Goal: Task Accomplishment & Management: Manage account settings

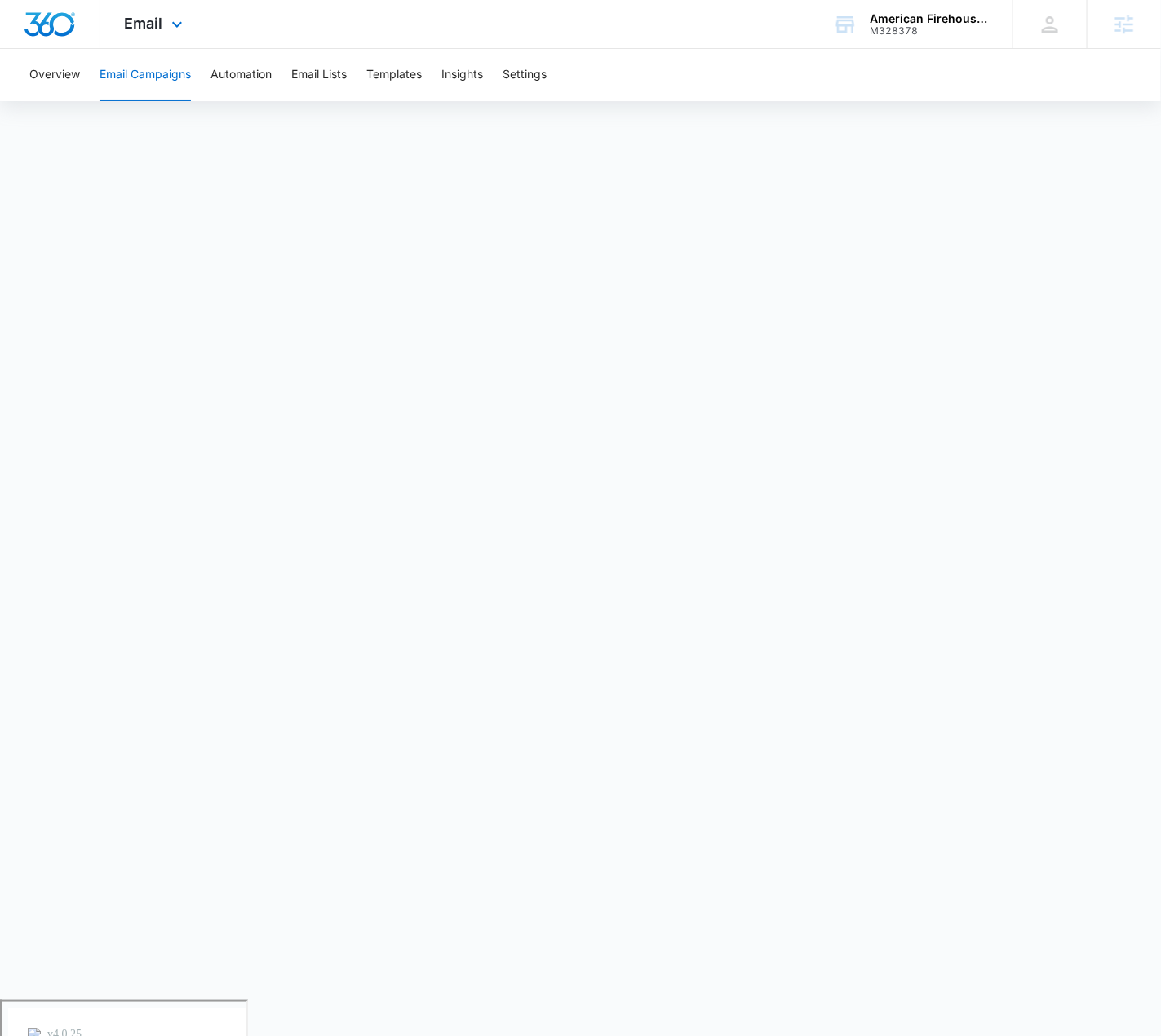
click at [651, 35] on div "Email Apps Reputation Forms CRM Email Social POS Content Ads Intelligence Files…" at bounding box center [580, 24] width 1161 height 49
click at [721, 19] on div "Email Apps Reputation Forms CRM Email Social POS Content Ads Intelligence Files…" at bounding box center [580, 24] width 1161 height 49
click at [72, 61] on button "Overview" at bounding box center [54, 74] width 50 height 52
click at [137, 77] on button "Email Campaigns" at bounding box center [145, 74] width 91 height 52
click at [710, 39] on div "Email Apps Reputation Forms CRM Email Social POS Content Ads Intelligence Files…" at bounding box center [580, 24] width 1161 height 49
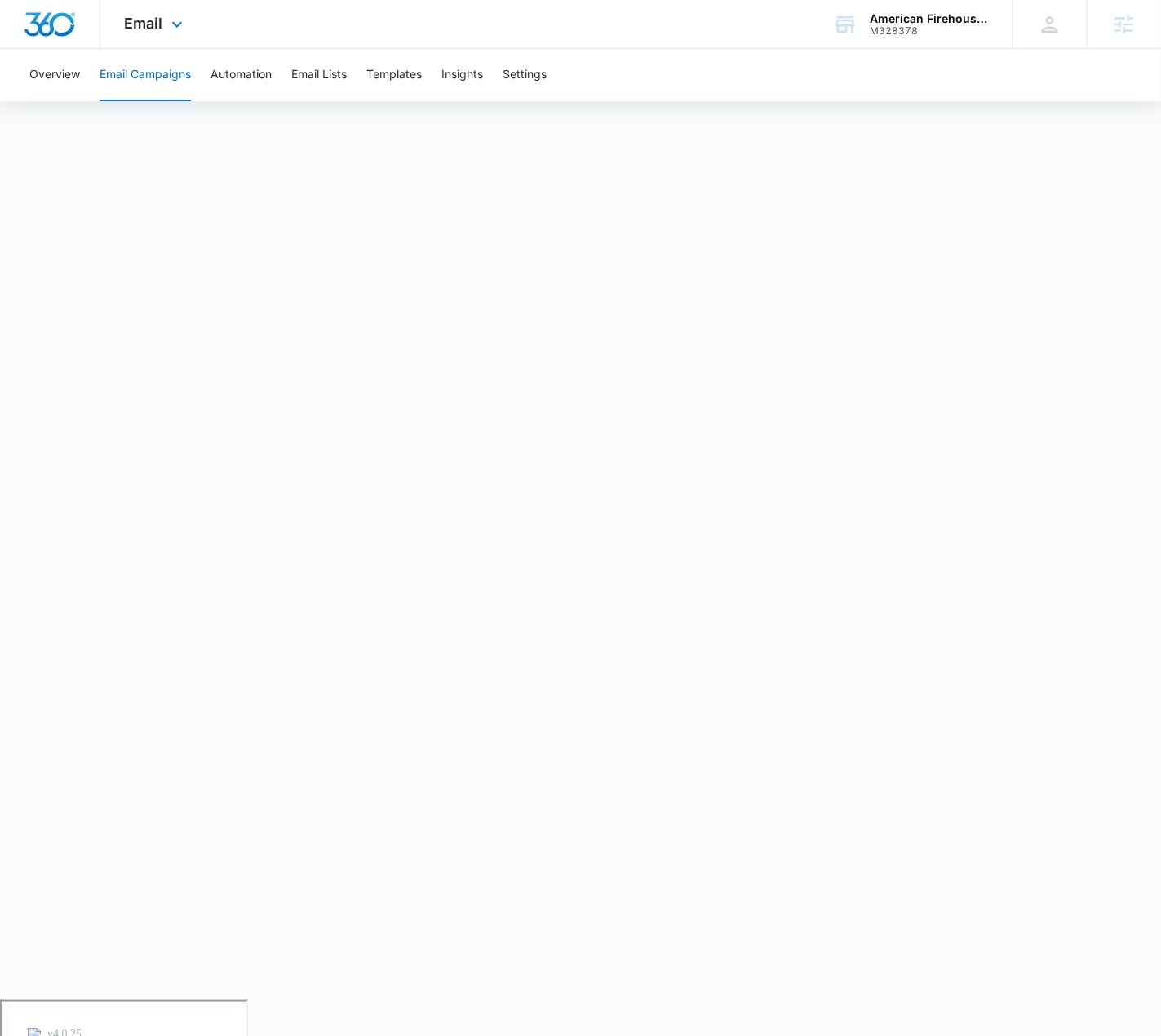
click at [164, 22] on div "Email Apps Reputation Forms CRM Email Social POS Content Ads Intelligence Files…" at bounding box center [156, 24] width 111 height 48
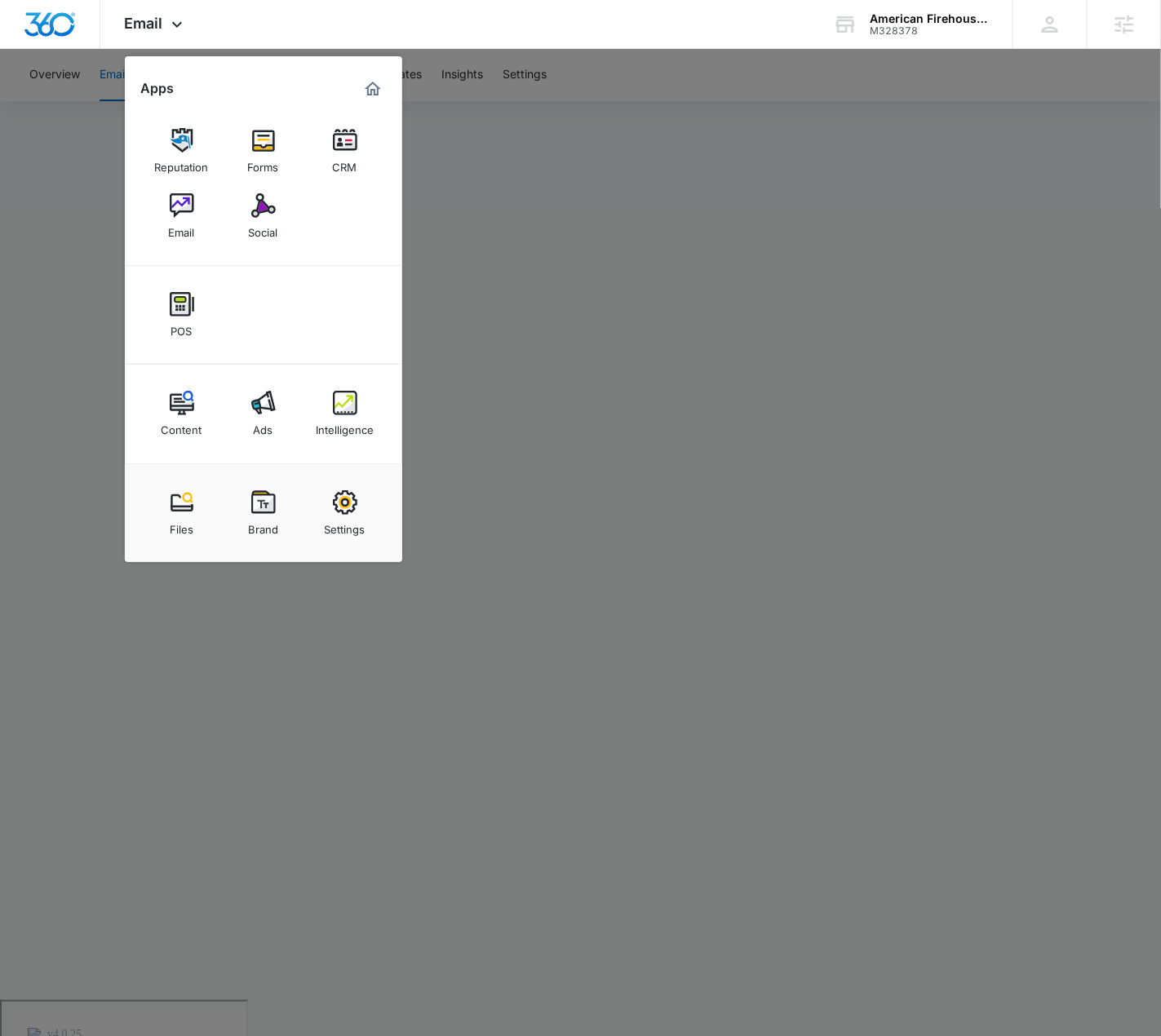
click at [819, 130] on div at bounding box center [580, 518] width 1161 height 1036
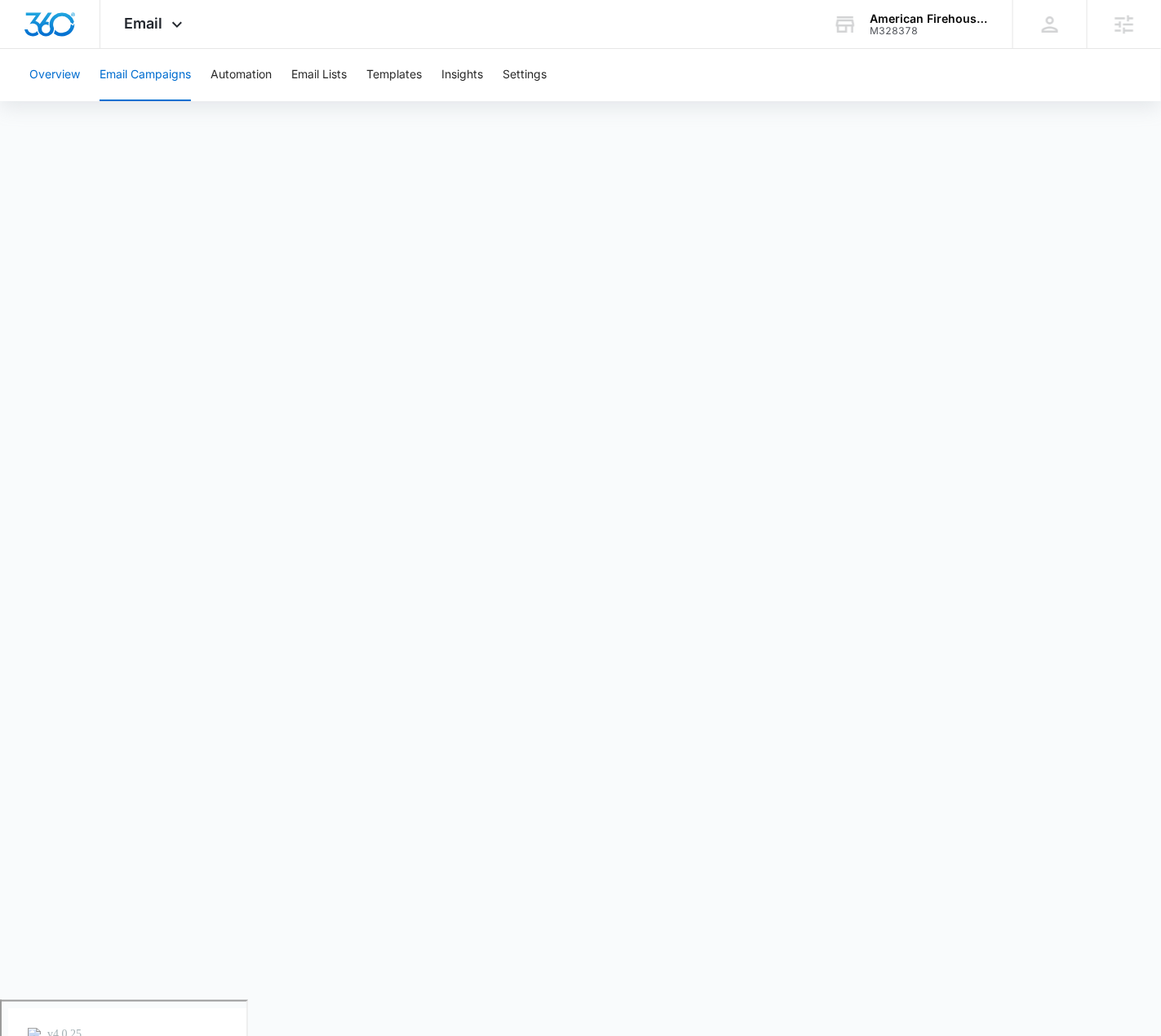
click at [79, 77] on button "Overview" at bounding box center [54, 74] width 50 height 52
click at [146, 75] on button "Email Campaigns" at bounding box center [145, 74] width 91 height 52
click at [676, 38] on div "Email Apps Reputation Forms CRM Email Social POS Content Ads Intelligence Files…" at bounding box center [580, 24] width 1161 height 49
click at [717, 33] on div "Email Apps Reputation Forms CRM Email Social POS Content Ads Intelligence Files…" at bounding box center [580, 24] width 1161 height 49
click at [948, 30] on div "M328378" at bounding box center [929, 31] width 119 height 12
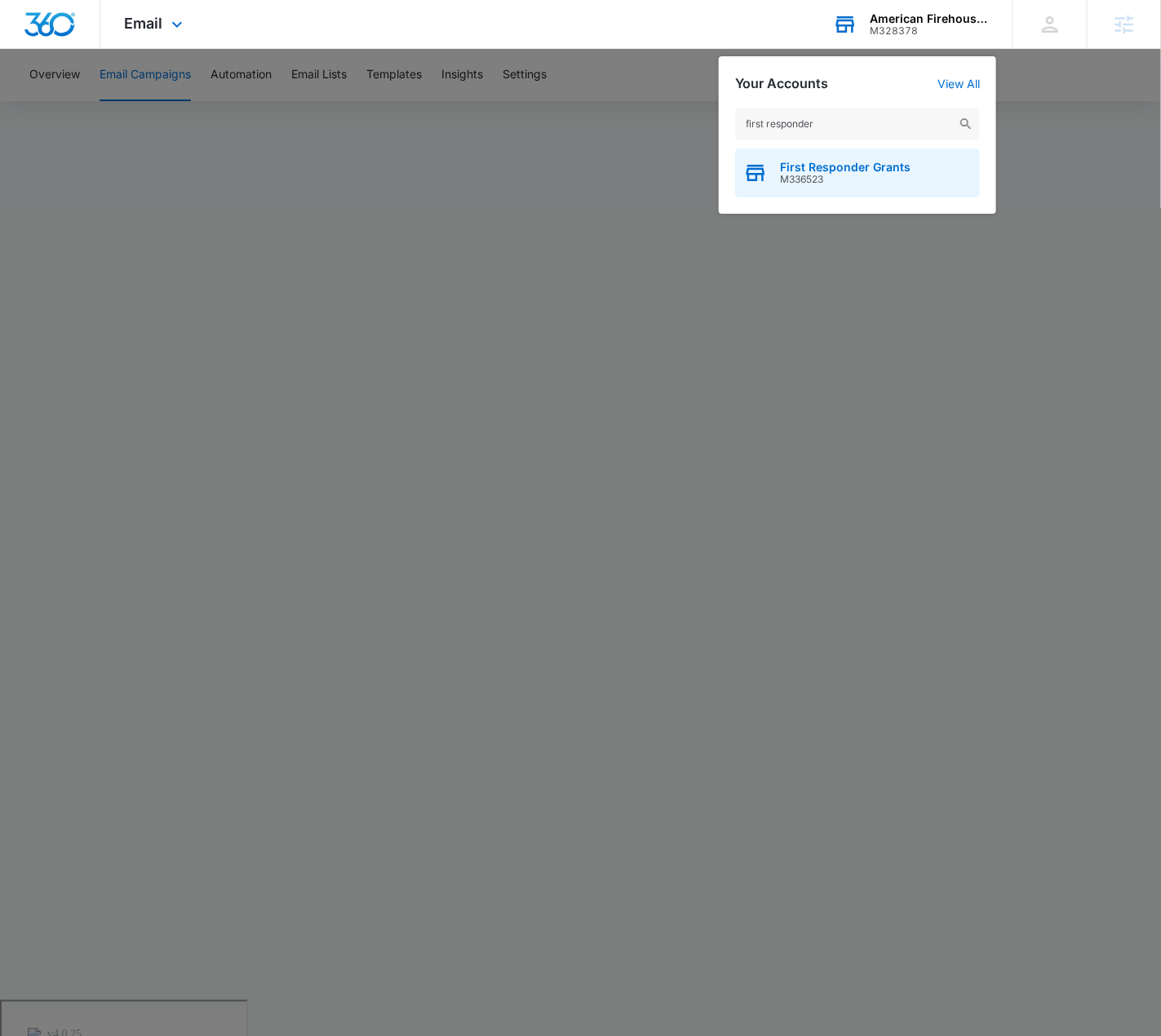
type input "first responder"
click at [912, 170] on div "First Responder Grants M336523" at bounding box center [857, 172] width 244 height 49
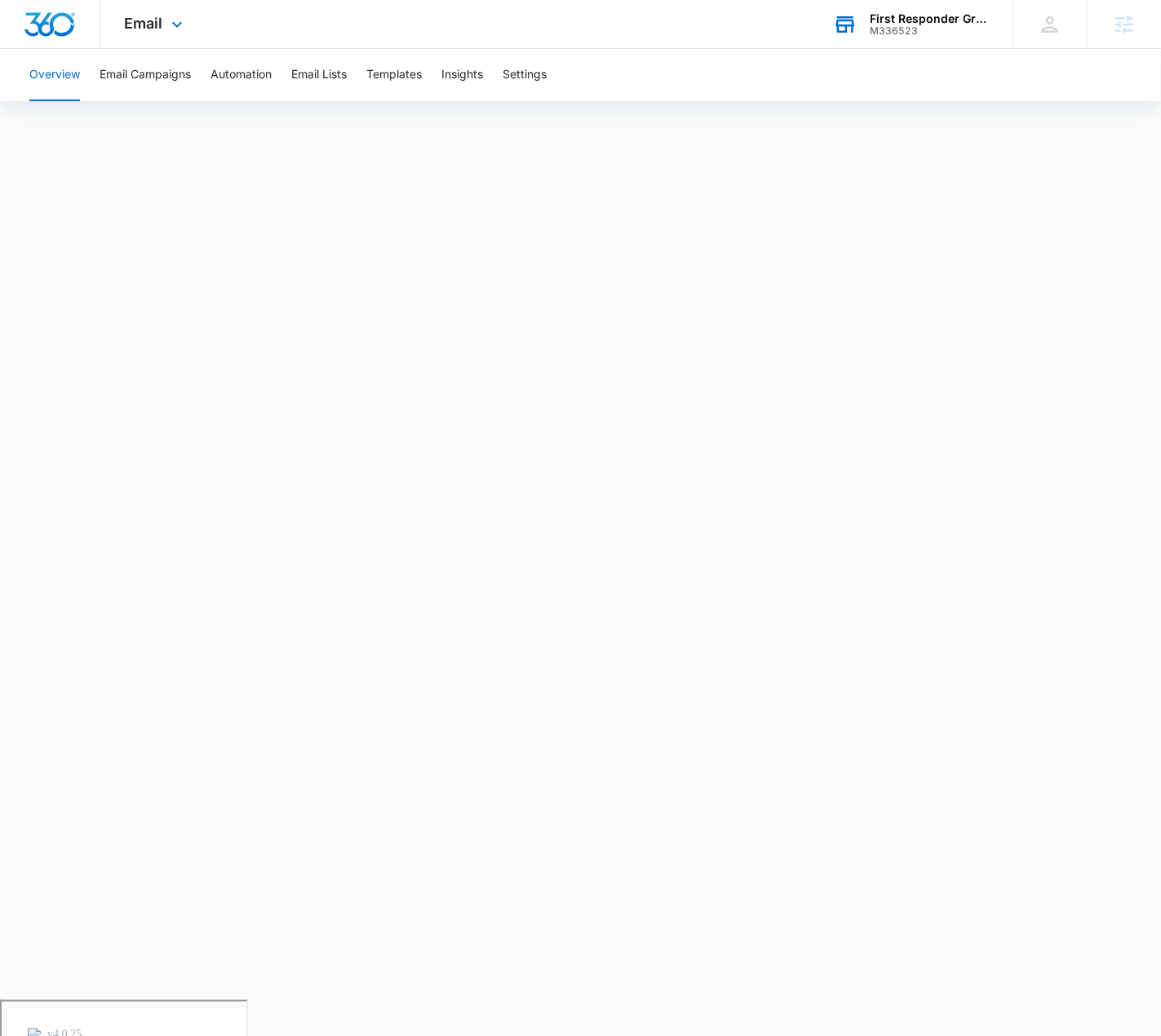
drag, startPoint x: 173, startPoint y: 18, endPoint x: 210, endPoint y: 48, distance: 47.6
click at [172, 18] on icon at bounding box center [177, 25] width 20 height 20
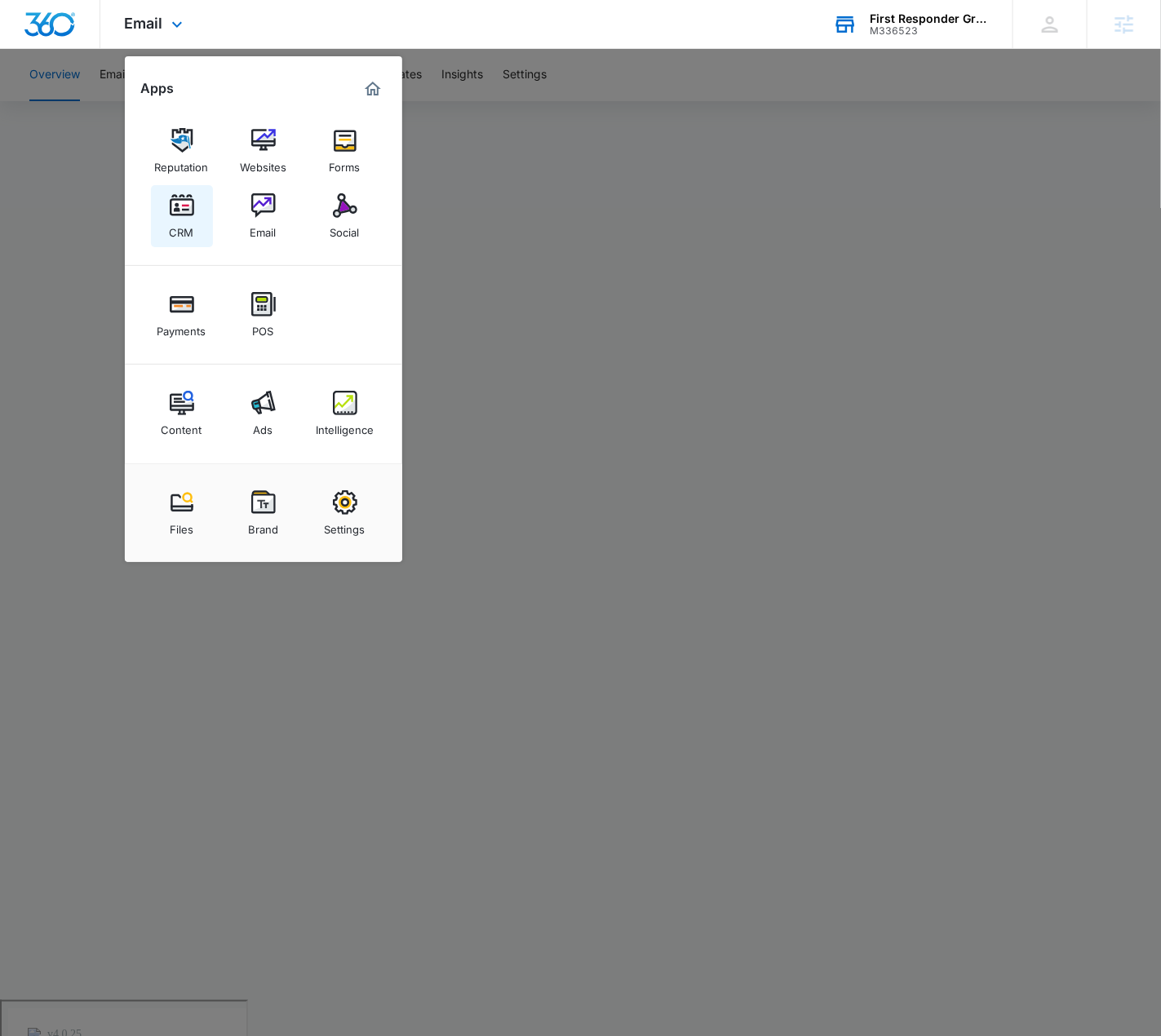
click at [180, 218] on img at bounding box center [182, 206] width 25 height 25
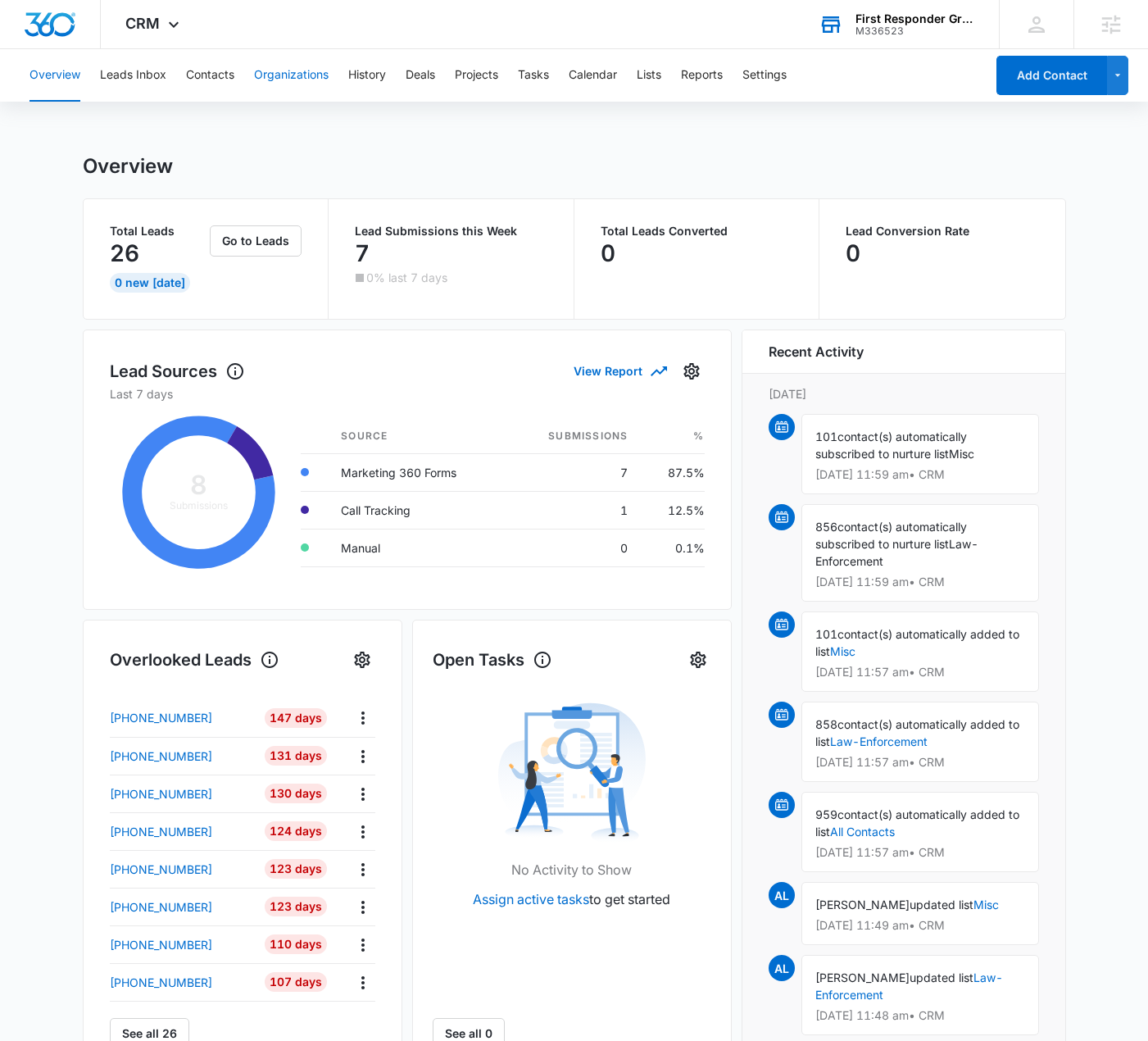
click at [306, 65] on button "Organizations" at bounding box center [291, 74] width 74 height 52
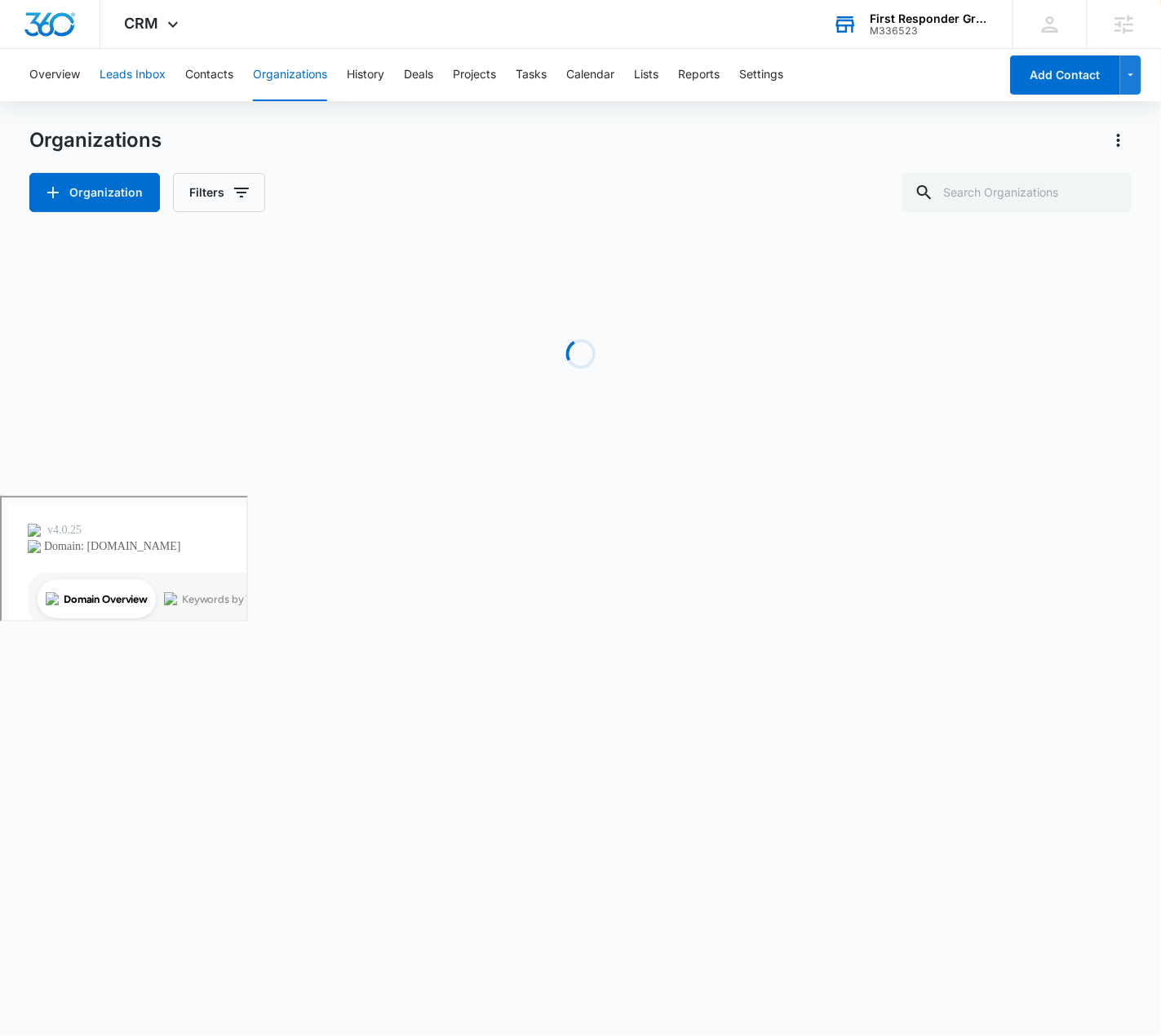
click at [148, 84] on button "Leads Inbox" at bounding box center [132, 74] width 66 height 52
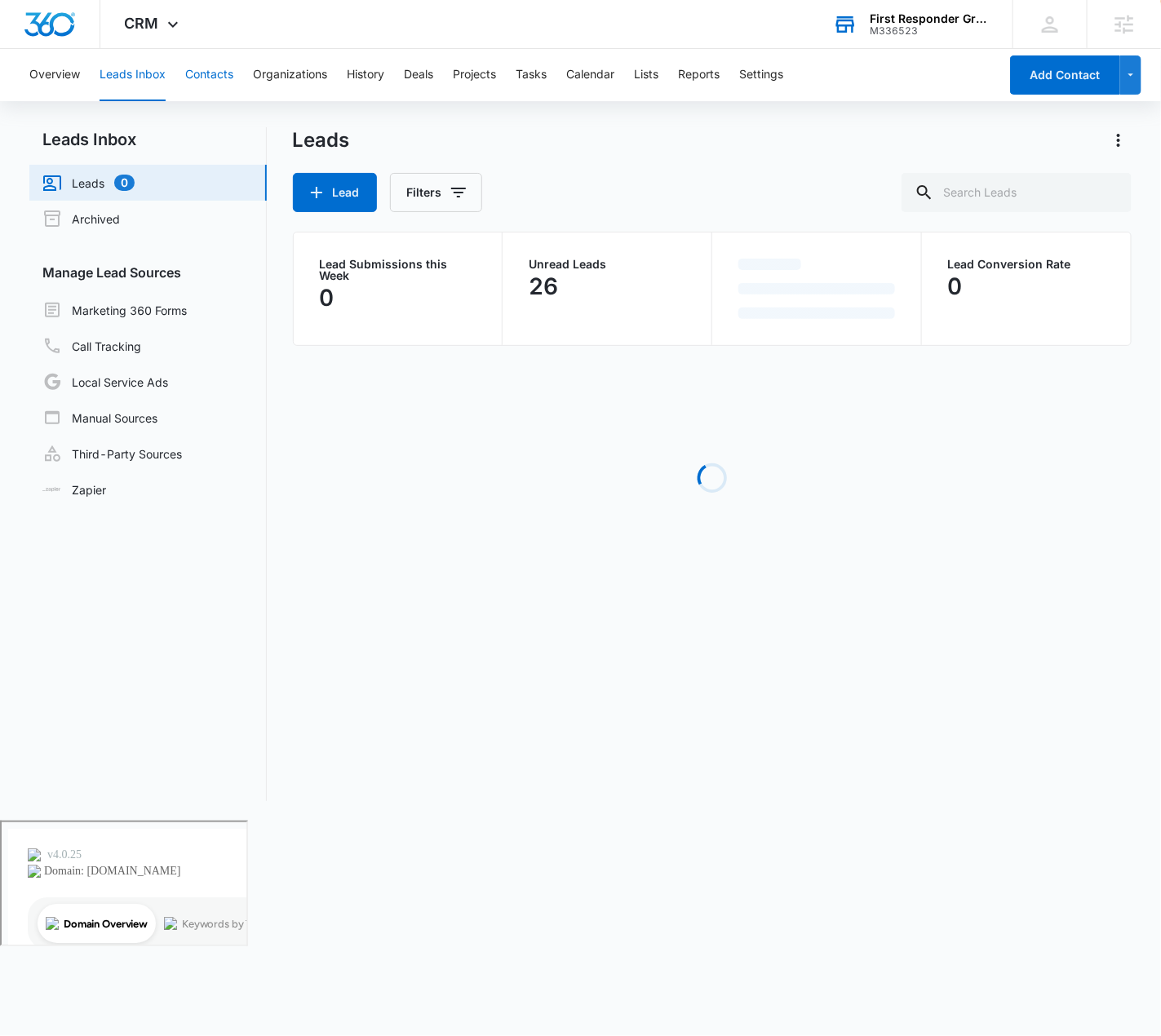
click at [204, 79] on button "Contacts" at bounding box center [209, 74] width 48 height 52
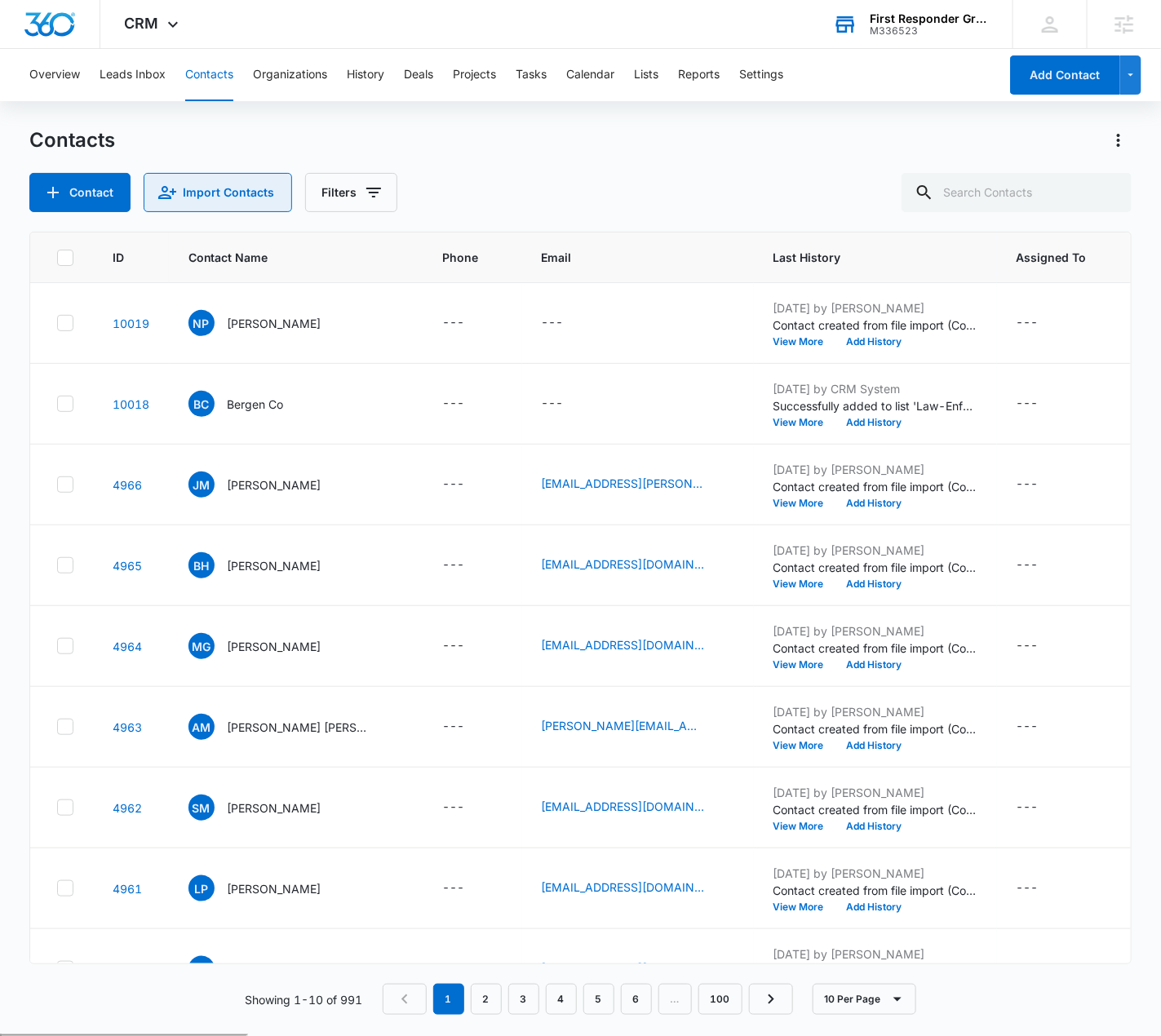
click at [230, 206] on button "Import Contacts" at bounding box center [217, 193] width 148 height 39
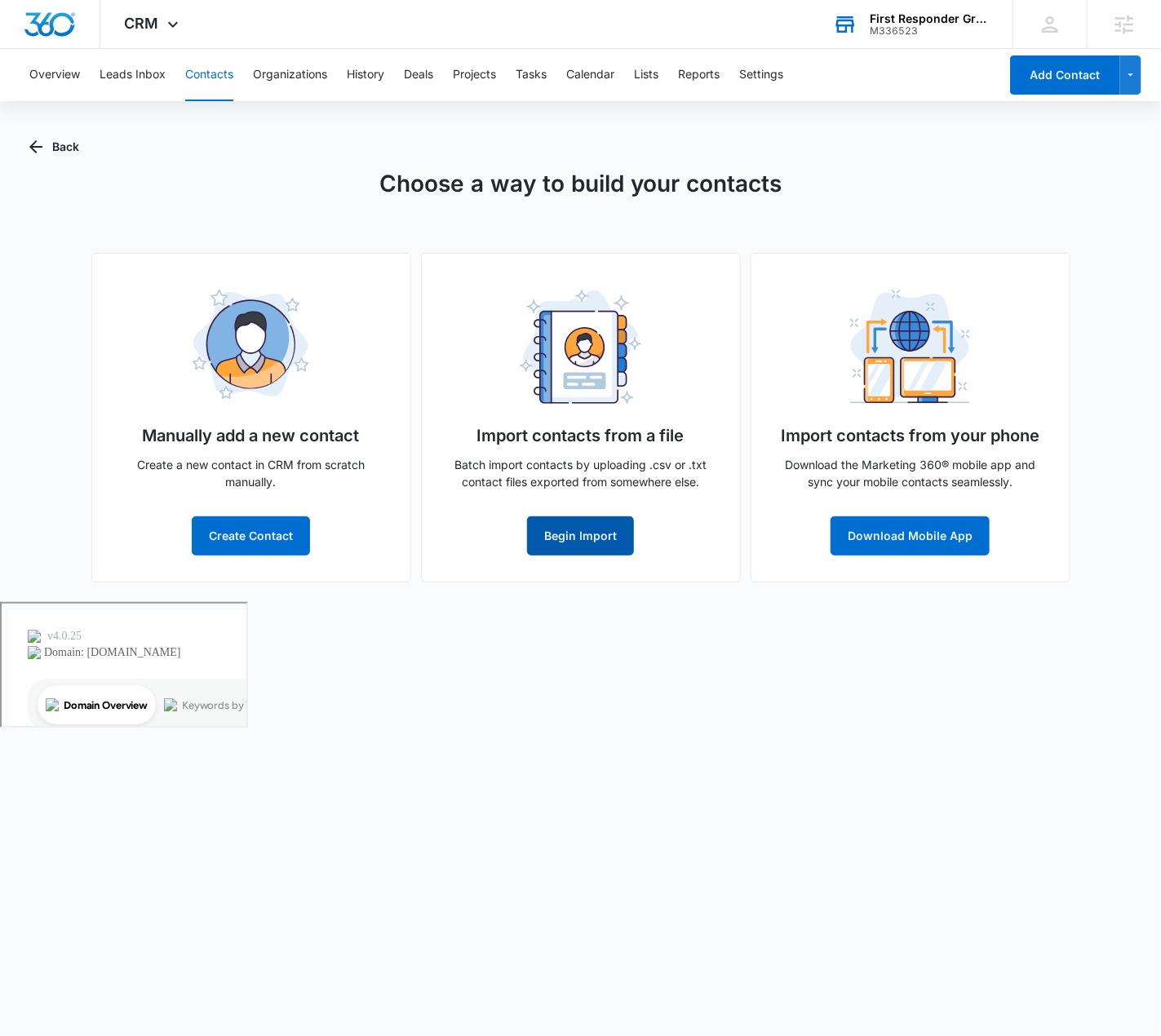
click at [608, 522] on button "Begin Import" at bounding box center [580, 537] width 107 height 39
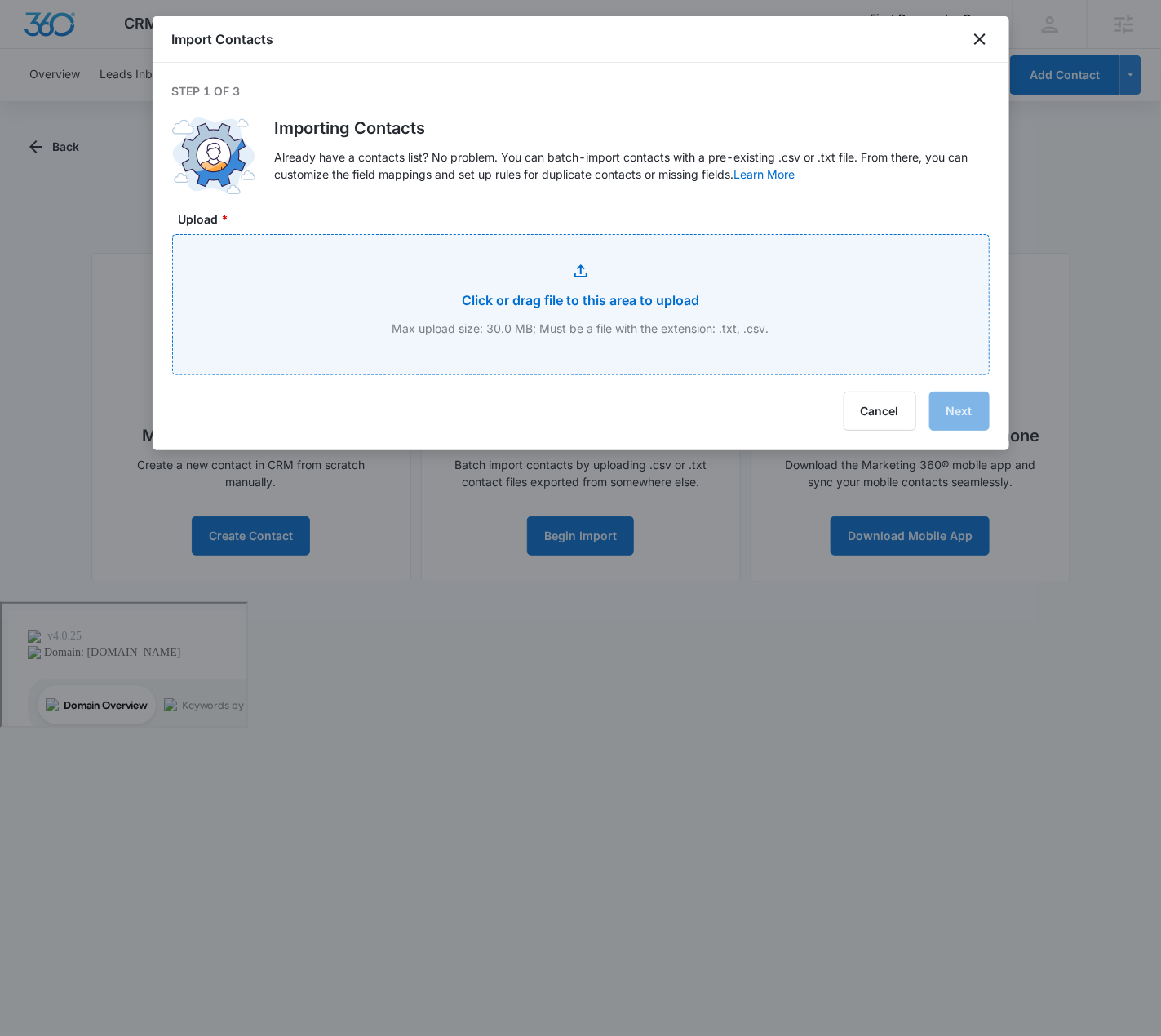
click at [744, 310] on input "Upload *" at bounding box center [580, 305] width 815 height 140
type input "C:\fakepath\Contact List - Master Contact List (1).csv"
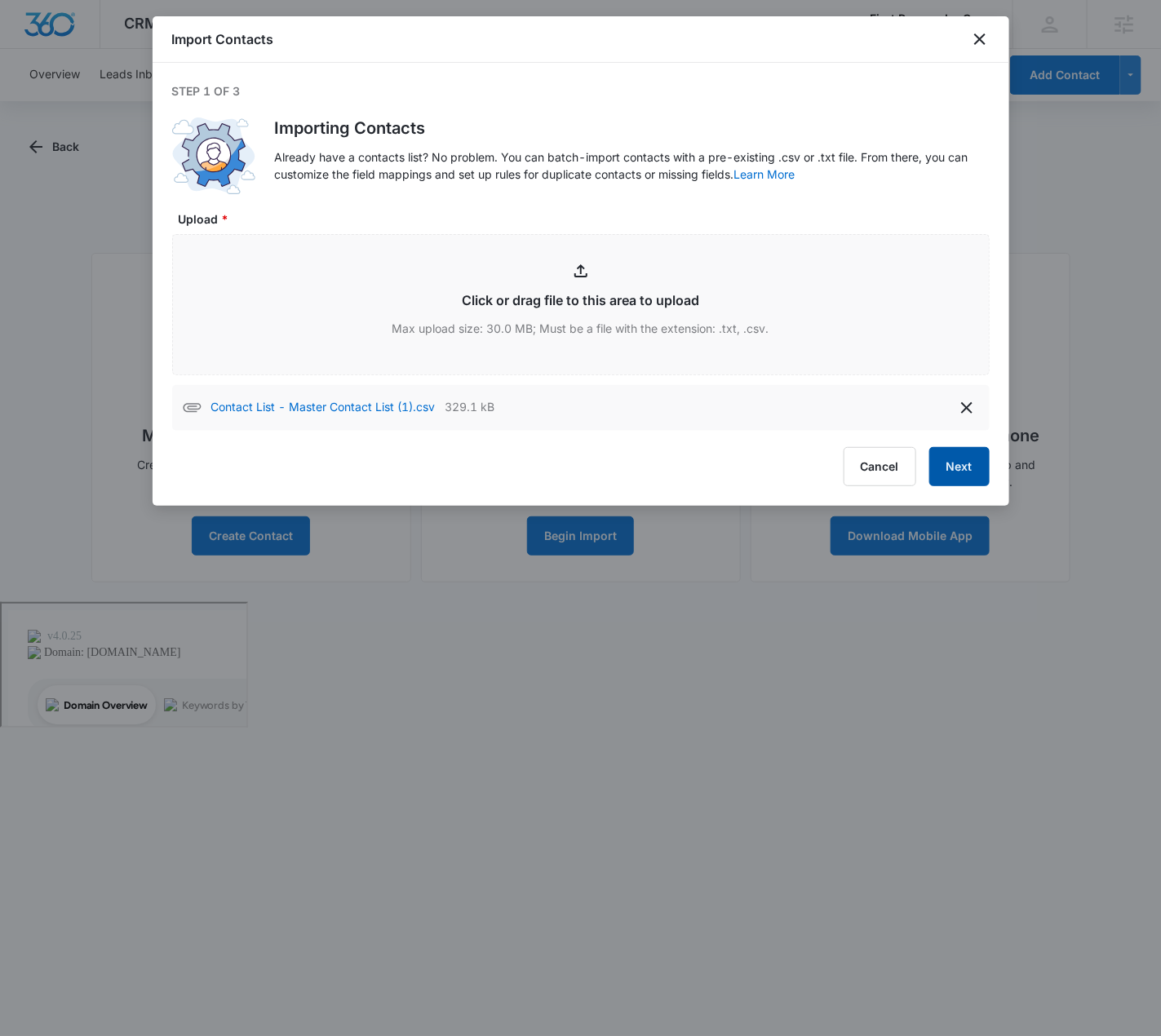
click at [968, 465] on button "Next" at bounding box center [959, 467] width 60 height 39
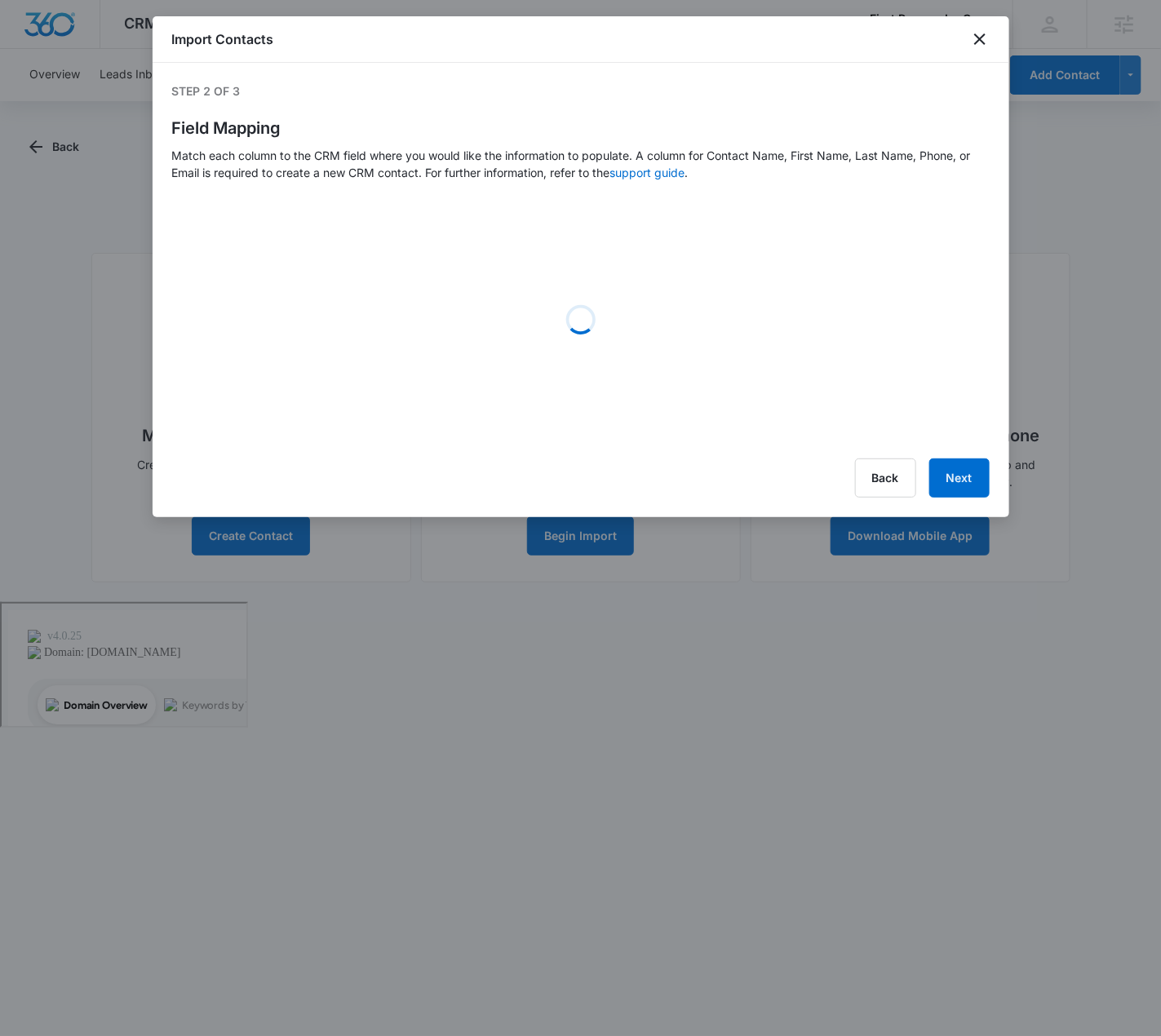
select select "78"
select select "79"
select select "185"
select select "tags"
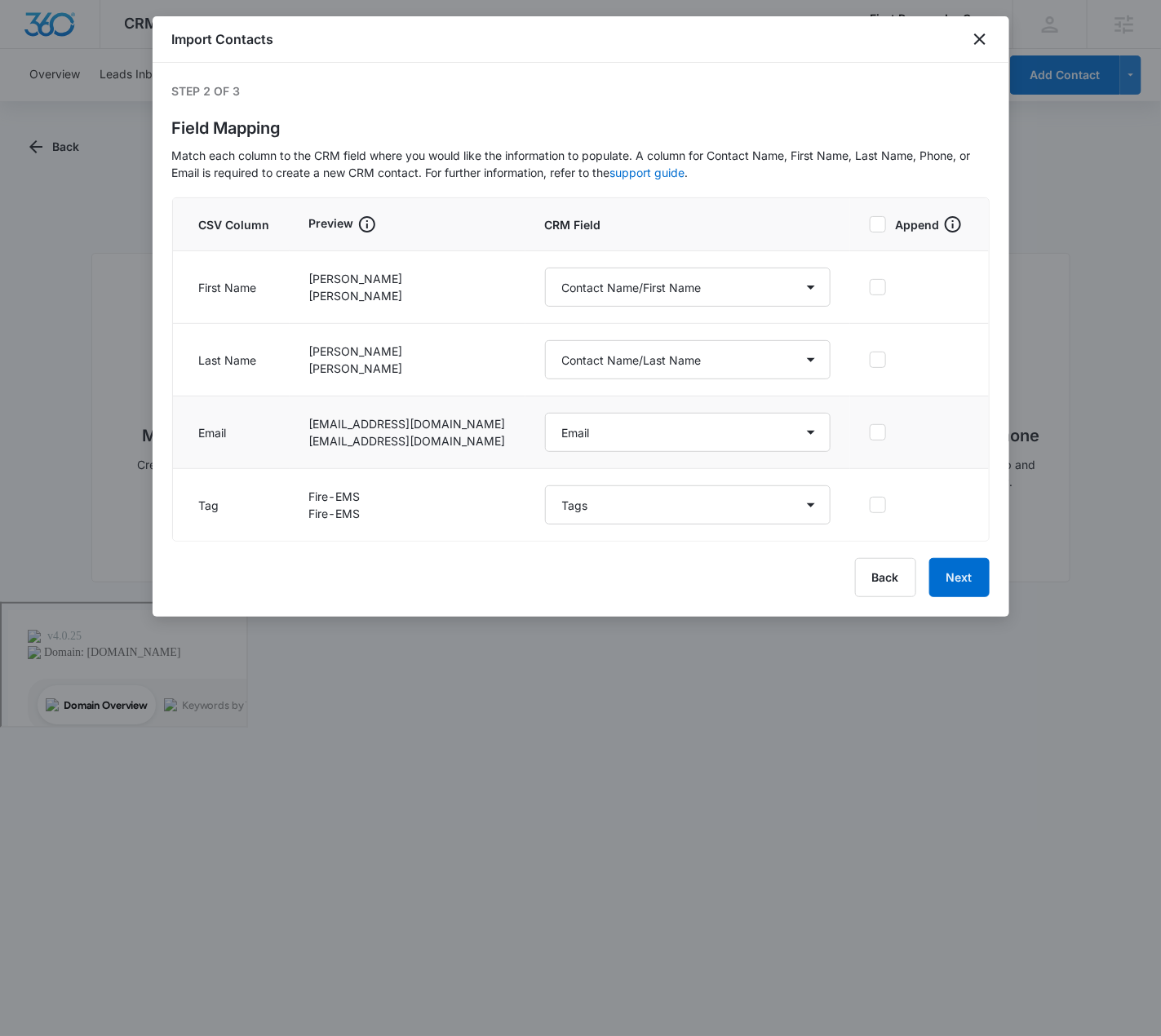
click at [871, 430] on icon at bounding box center [878, 433] width 15 height 15
click at [870, 432] on input "checkbox" at bounding box center [870, 432] width 0 height 1
click at [871, 357] on icon at bounding box center [878, 360] width 15 height 15
click at [870, 360] on input "checkbox" at bounding box center [870, 360] width 0 height 1
click at [874, 361] on icon at bounding box center [878, 360] width 15 height 15
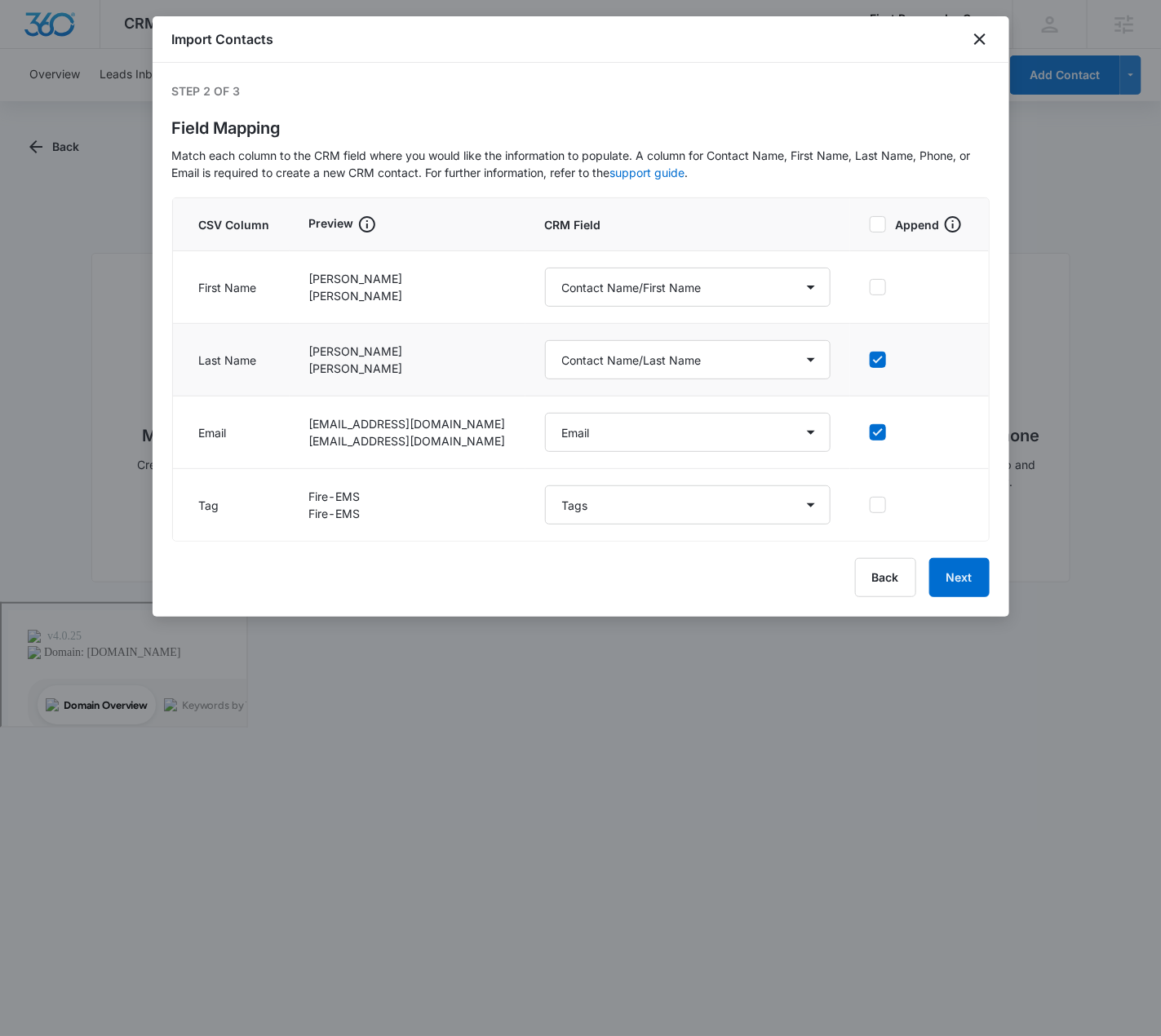
click at [870, 360] on input "checkbox" at bounding box center [870, 360] width 0 height 1
click at [872, 358] on icon at bounding box center [878, 360] width 15 height 15
click at [870, 360] on input "checkbox" at bounding box center [870, 360] width 0 height 1
click at [880, 286] on icon at bounding box center [878, 287] width 15 height 15
click at [870, 287] on input "checkbox" at bounding box center [870, 287] width 0 height 1
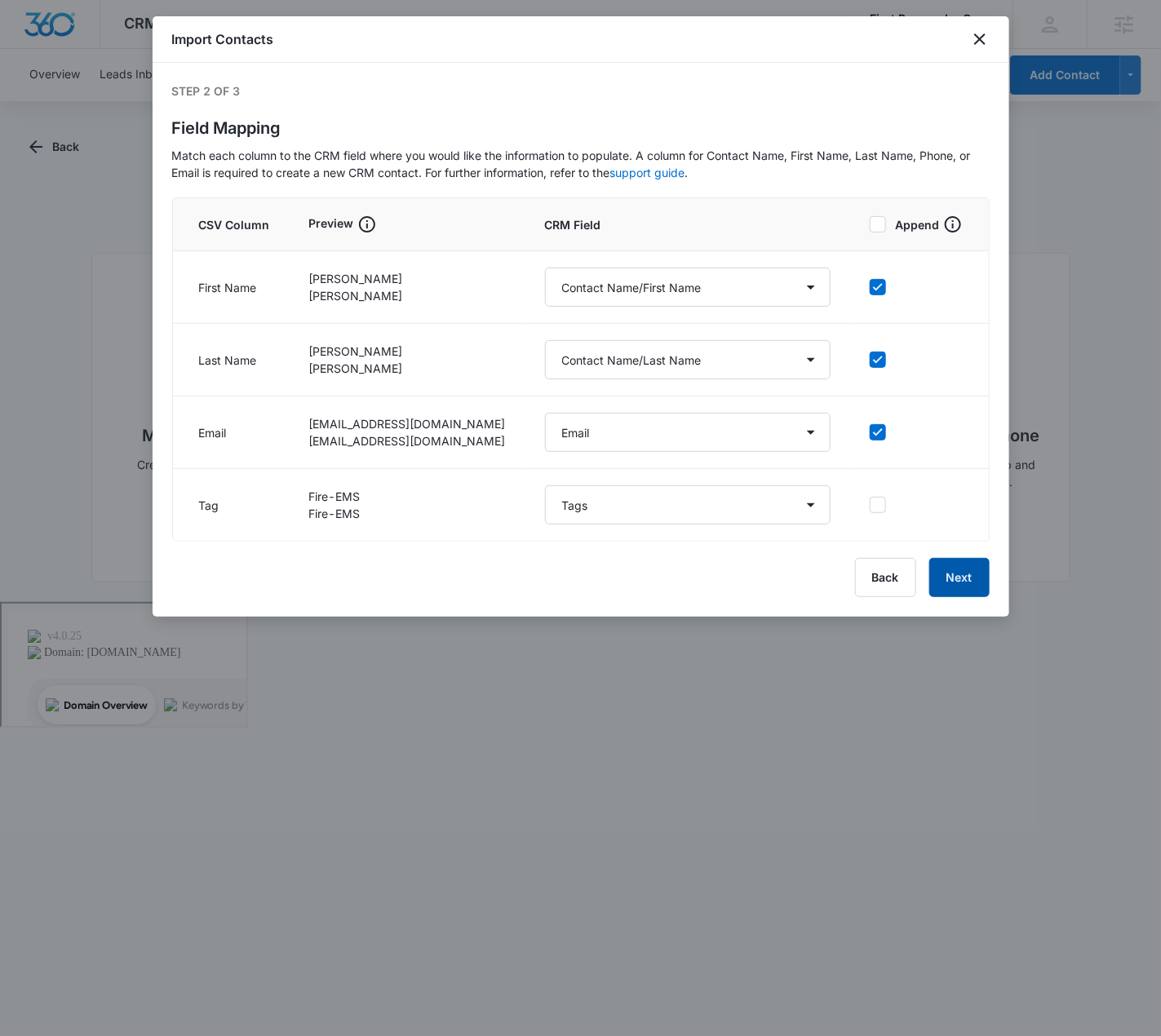
click at [971, 585] on button "Next" at bounding box center [959, 578] width 60 height 39
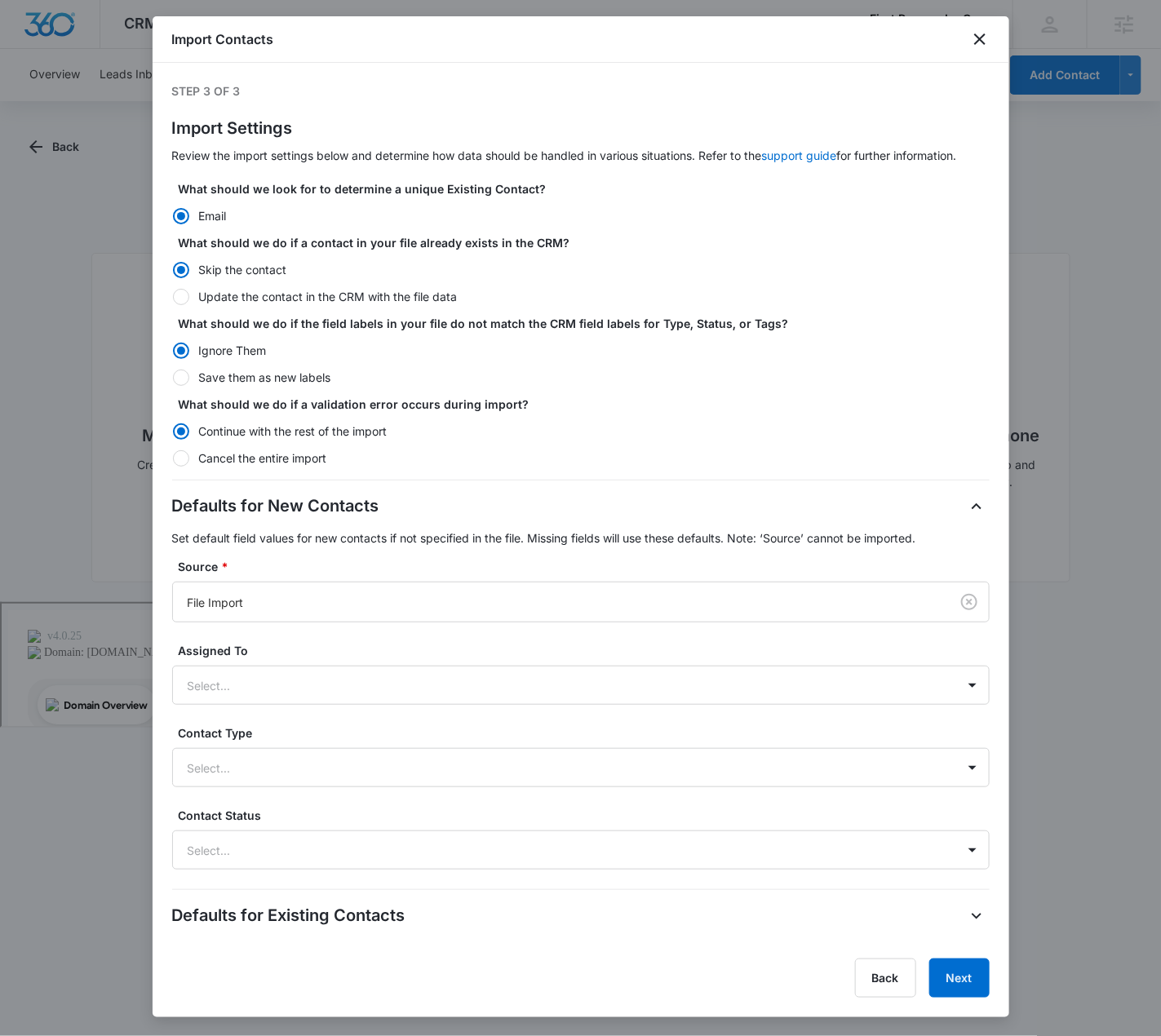
click at [349, 305] on form "What should we look for to determine a unique Existing Contact? Email What shou…" at bounding box center [580, 581] width 817 height 802
click at [173, 296] on div at bounding box center [181, 297] width 16 height 16
click at [173, 296] on input "Update the contact in the CRM with the file data" at bounding box center [172, 296] width 1 height 1
radio input "false"
radio input "true"
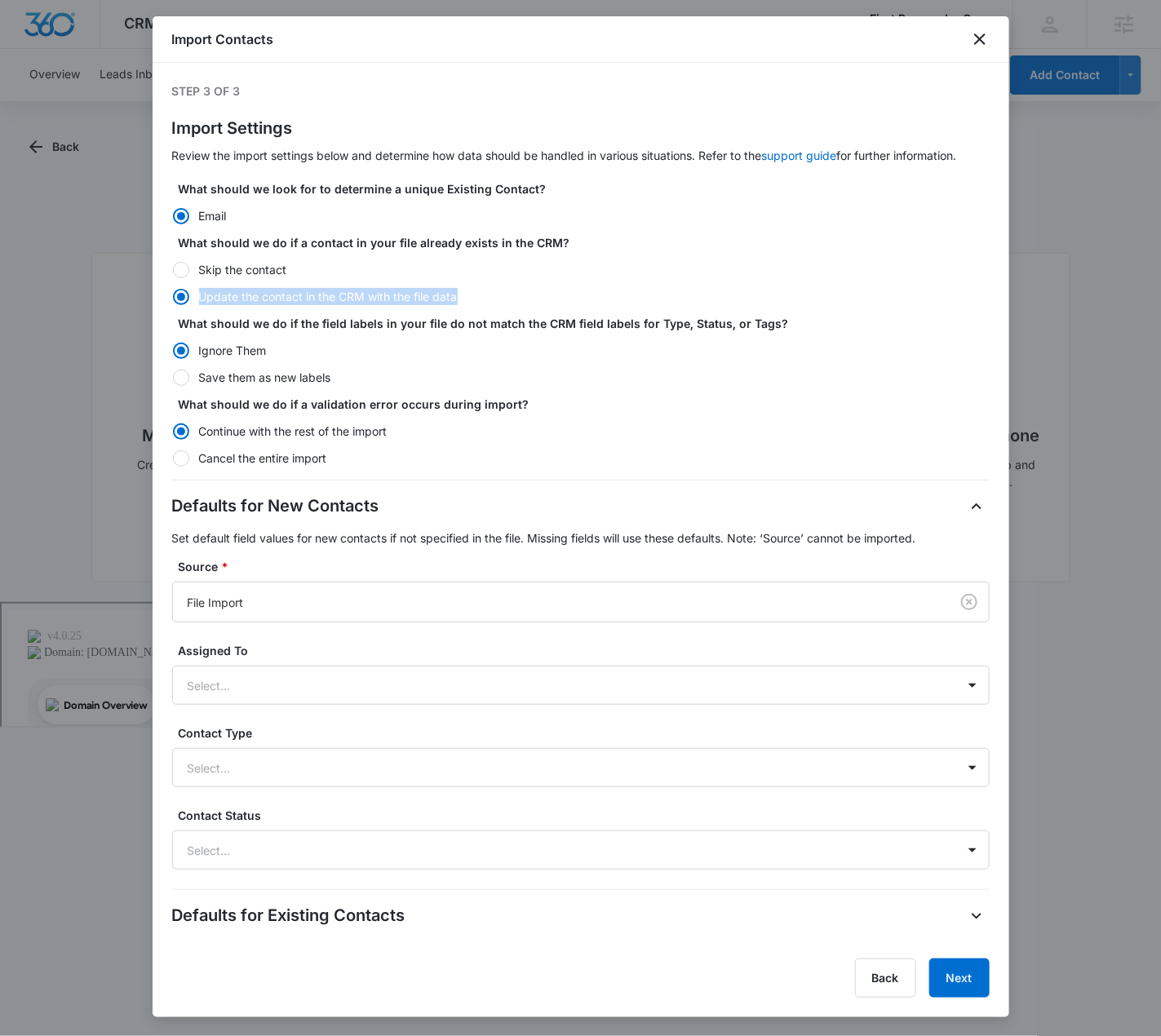
drag, startPoint x: 481, startPoint y: 296, endPoint x: 202, endPoint y: 298, distance: 279.0
click at [202, 298] on label "Update the contact in the CRM with the file data" at bounding box center [580, 296] width 817 height 17
copy label "Update the contact in the CRM with the file data"
click at [878, 225] on form "What should we look for to determine a unique Existing Contact? Email What shou…" at bounding box center [580, 581] width 817 height 802
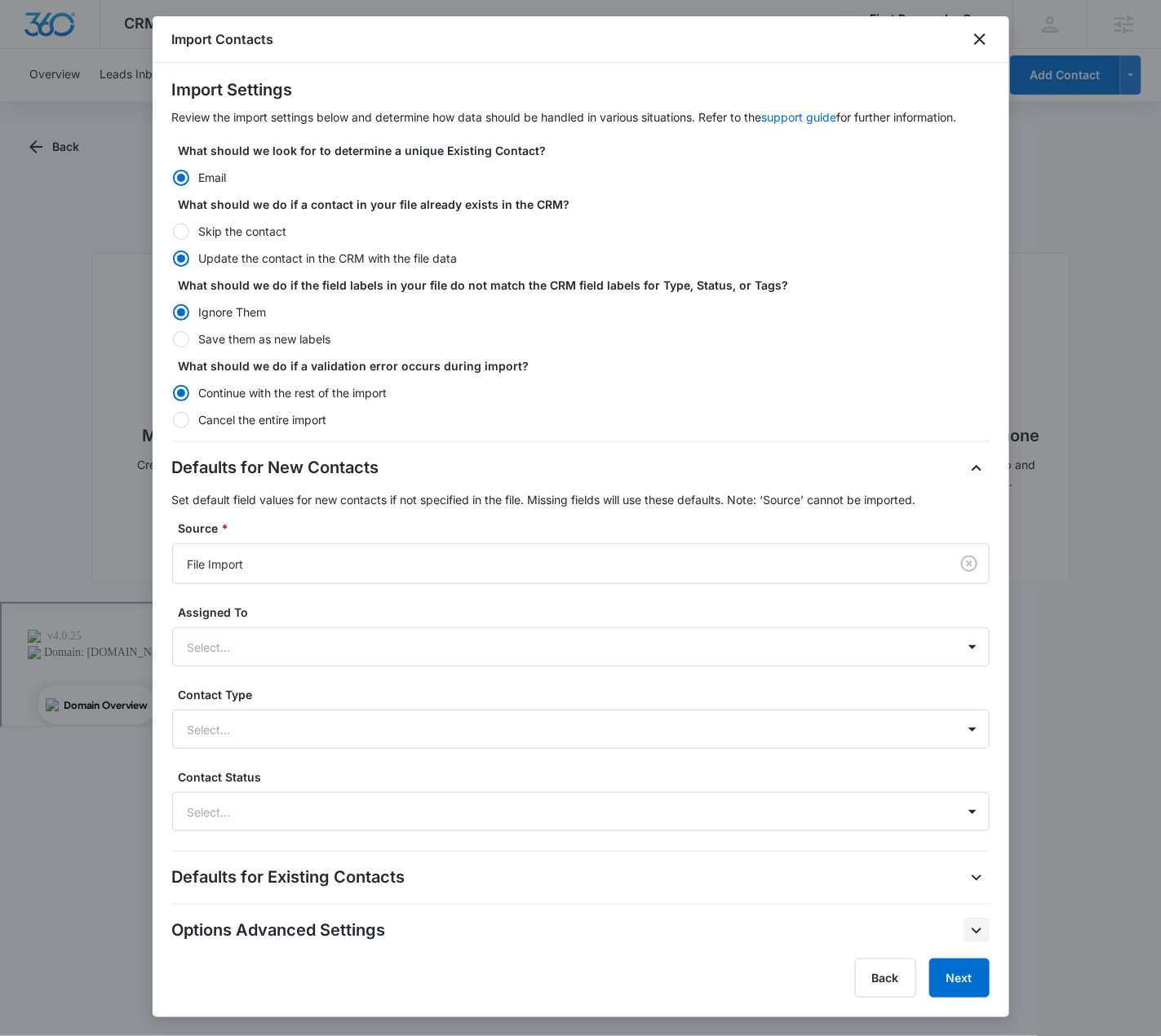
click at [967, 923] on icon "button" at bounding box center [977, 931] width 20 height 20
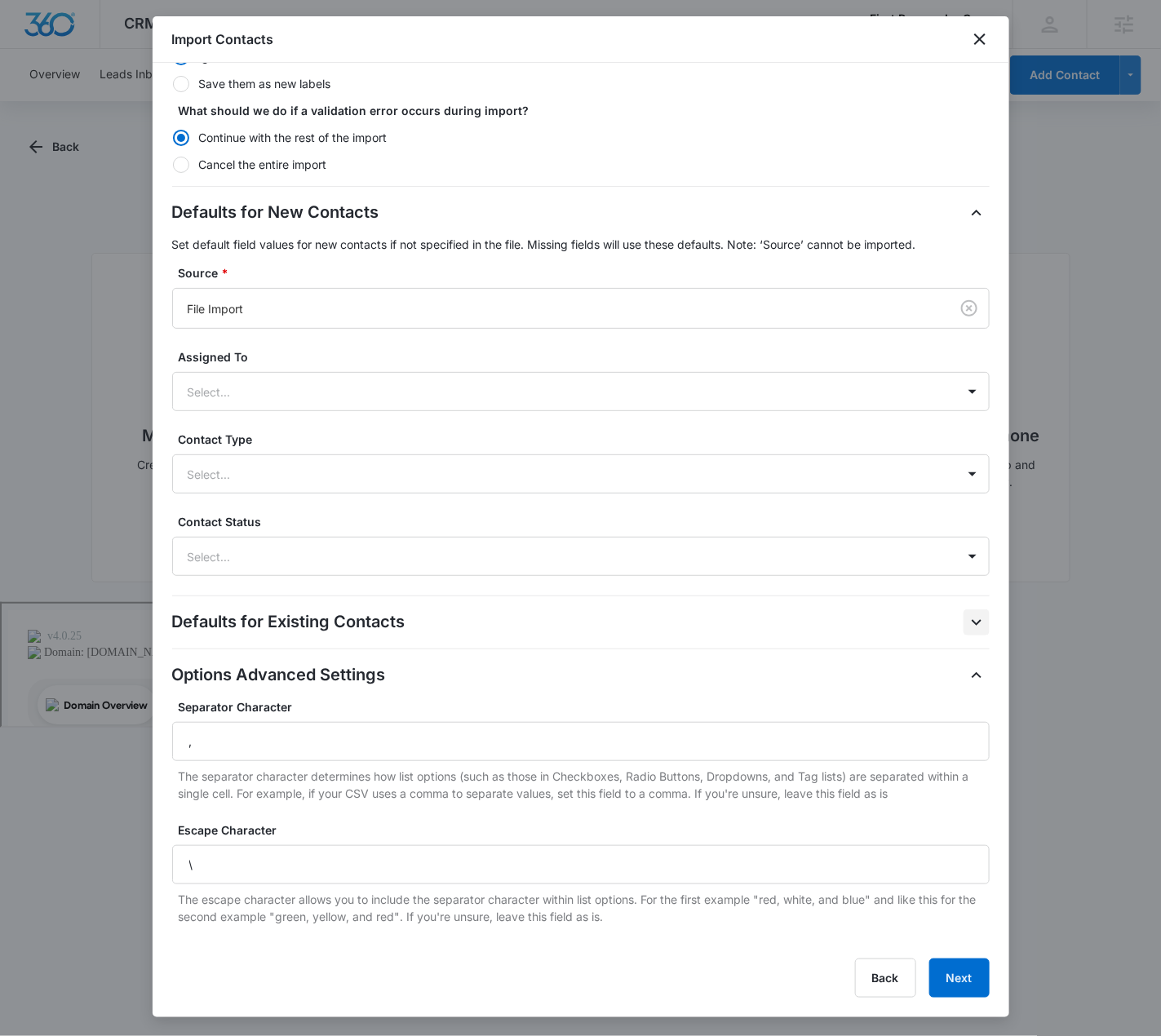
click at [967, 616] on icon "button" at bounding box center [977, 623] width 20 height 20
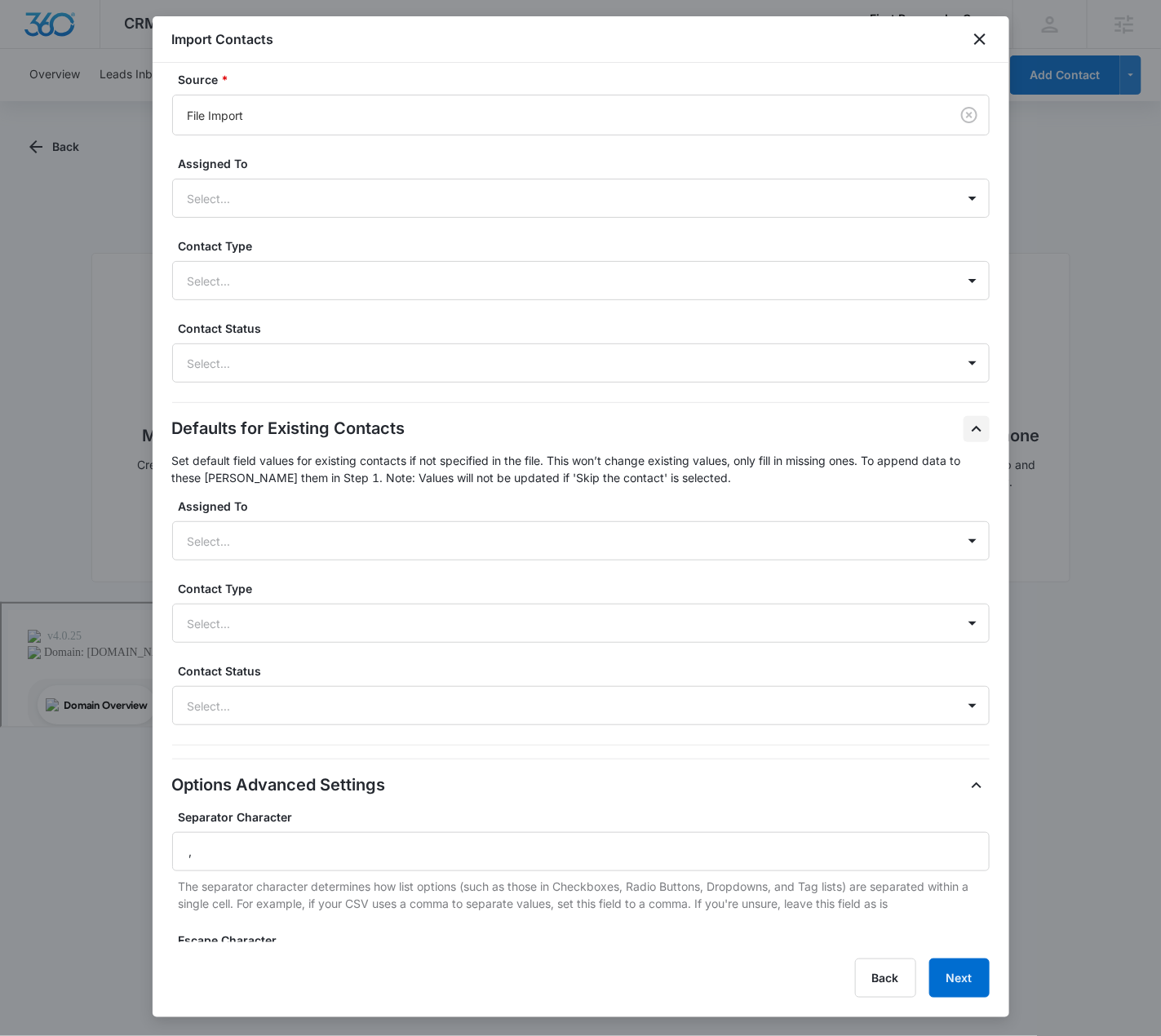
scroll to position [597, 0]
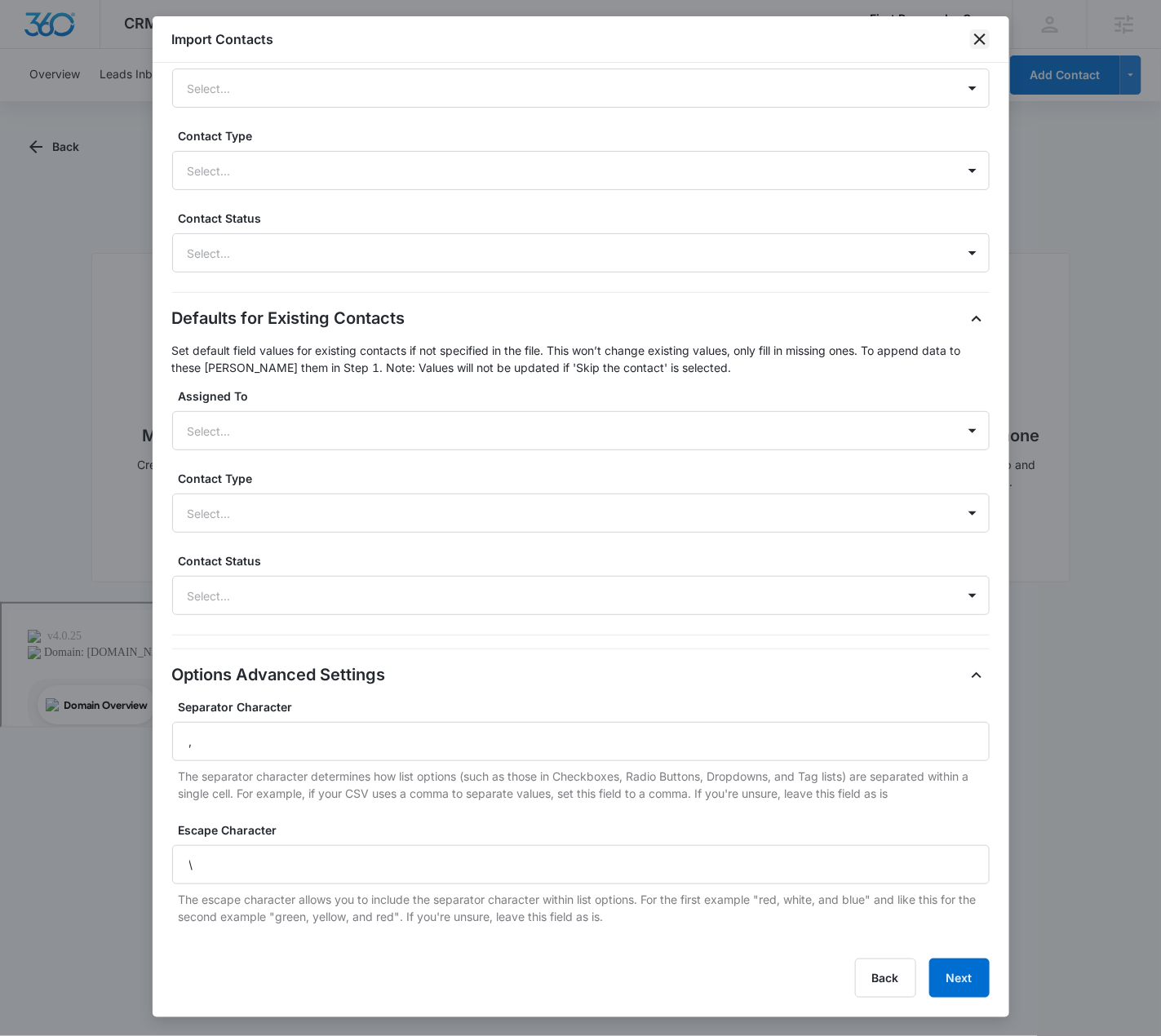
click at [980, 43] on icon "close" at bounding box center [980, 39] width 20 height 20
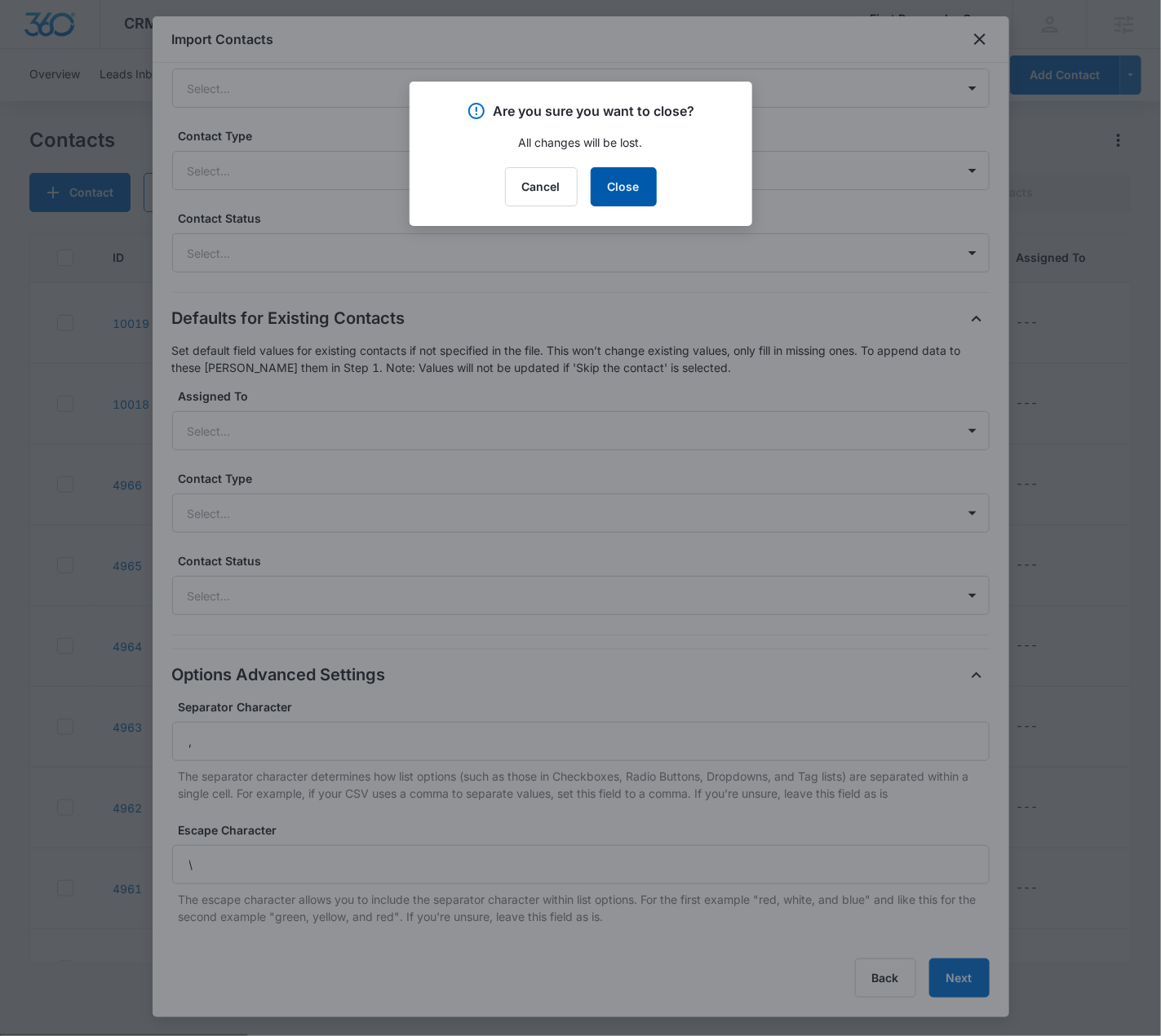
click at [615, 189] on button "Close" at bounding box center [624, 187] width 66 height 39
